Goal: Information Seeking & Learning: Learn about a topic

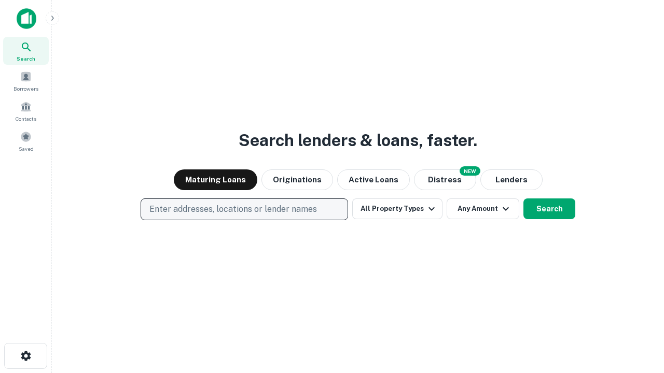
click at [244, 209] on p "Enter addresses, locations or lender names" at bounding box center [232, 209] width 167 height 12
type input "**********"
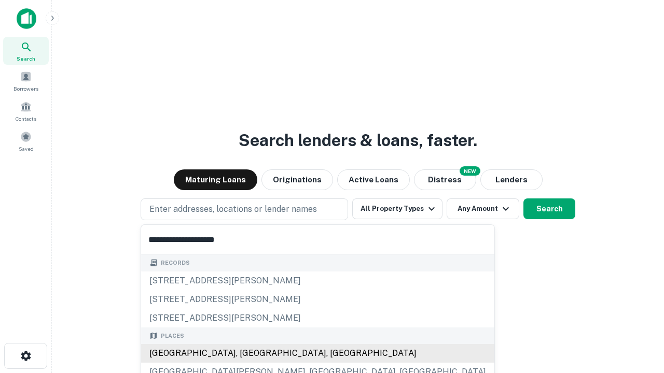
click at [248, 354] on div "[GEOGRAPHIC_DATA], [GEOGRAPHIC_DATA], [GEOGRAPHIC_DATA]" at bounding box center [317, 353] width 353 height 19
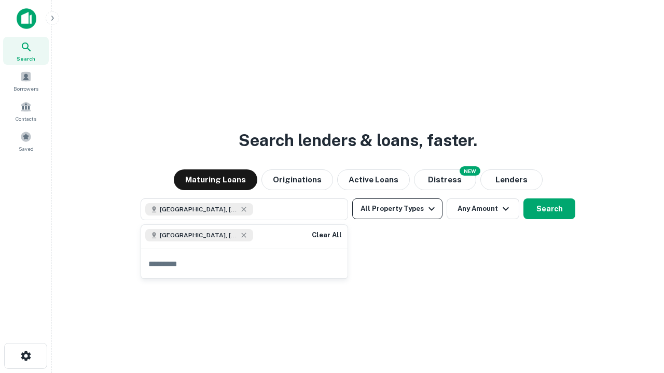
click at [397, 209] on button "All Property Types" at bounding box center [397, 209] width 90 height 21
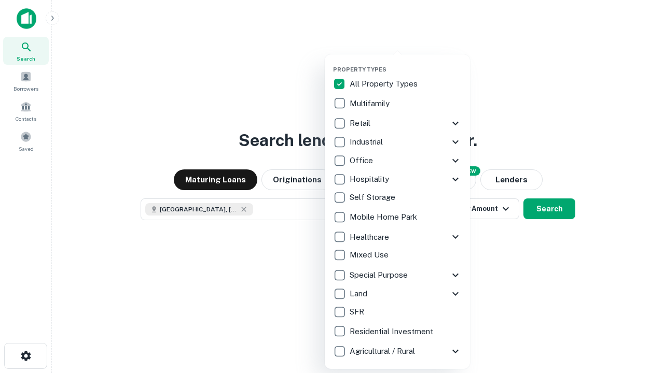
click at [405, 63] on button "button" at bounding box center [405, 63] width 145 height 1
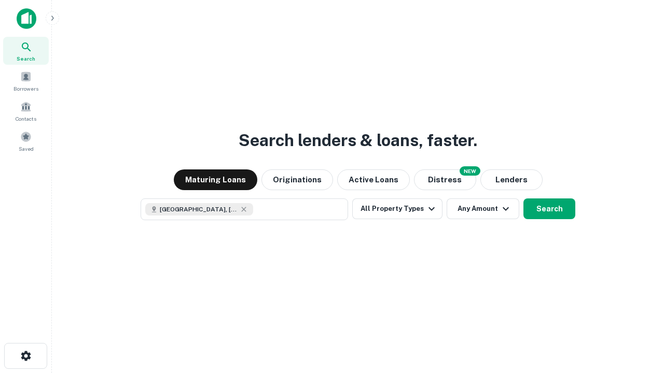
scroll to position [17, 0]
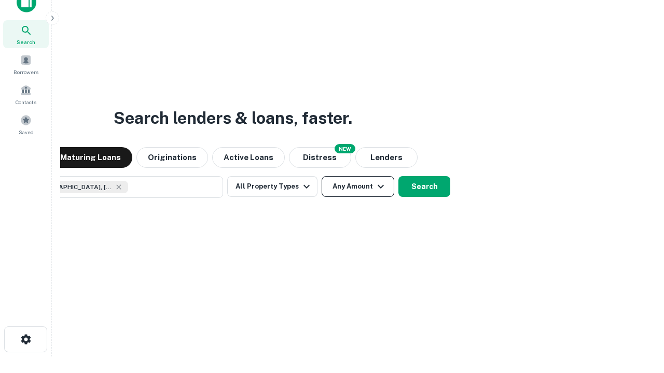
click at [321, 176] on button "Any Amount" at bounding box center [357, 186] width 73 height 21
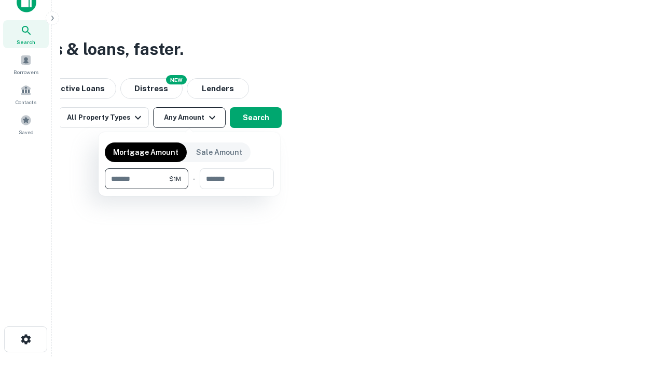
type input "*******"
click at [189, 189] on button "button" at bounding box center [189, 189] width 169 height 1
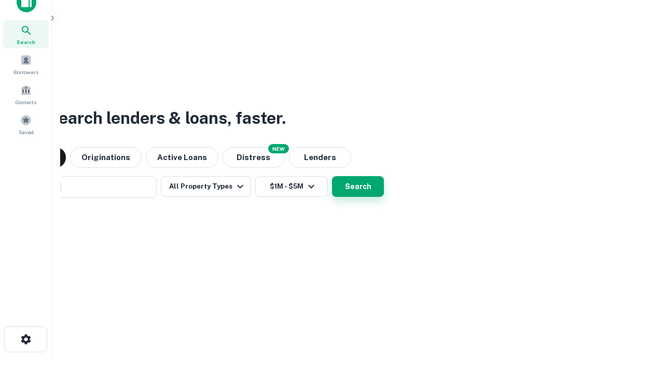
click at [332, 176] on button "Search" at bounding box center [358, 186] width 52 height 21
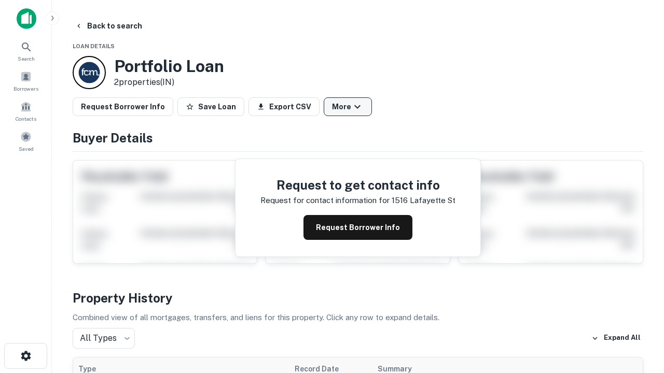
click at [347, 107] on button "More" at bounding box center [347, 106] width 48 height 19
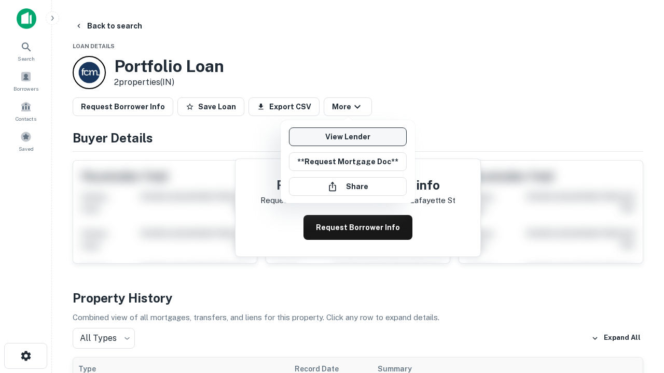
click at [347, 137] on link "View Lender" at bounding box center [348, 137] width 118 height 19
